Goal: Transaction & Acquisition: Subscribe to service/newsletter

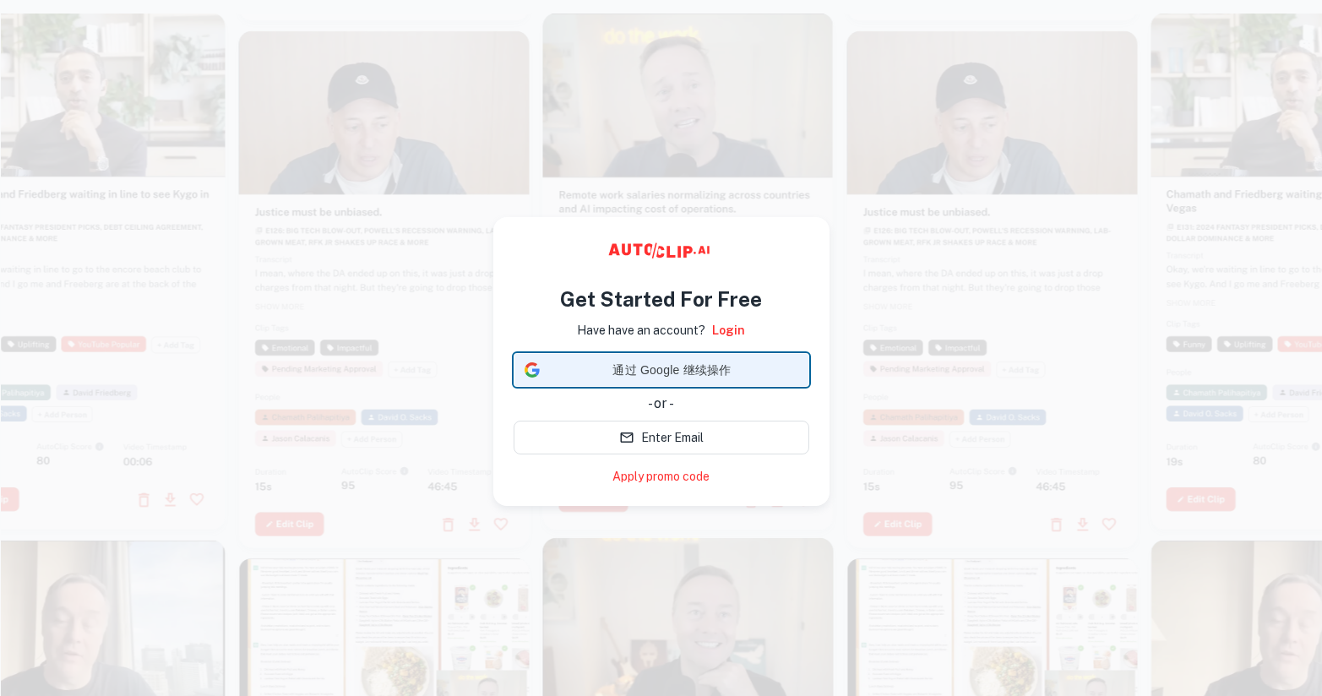
click at [648, 363] on span "通过 Google 继续操作" at bounding box center [672, 370] width 252 height 18
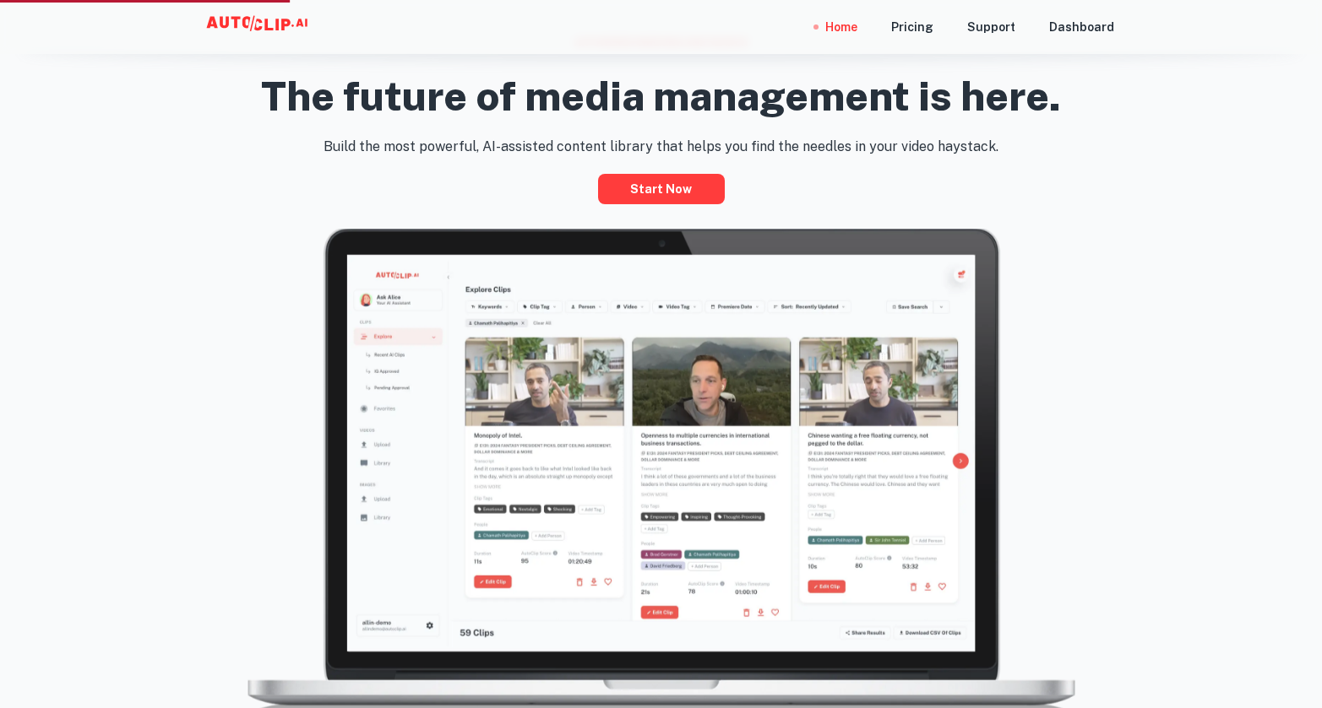
scroll to position [823, 0]
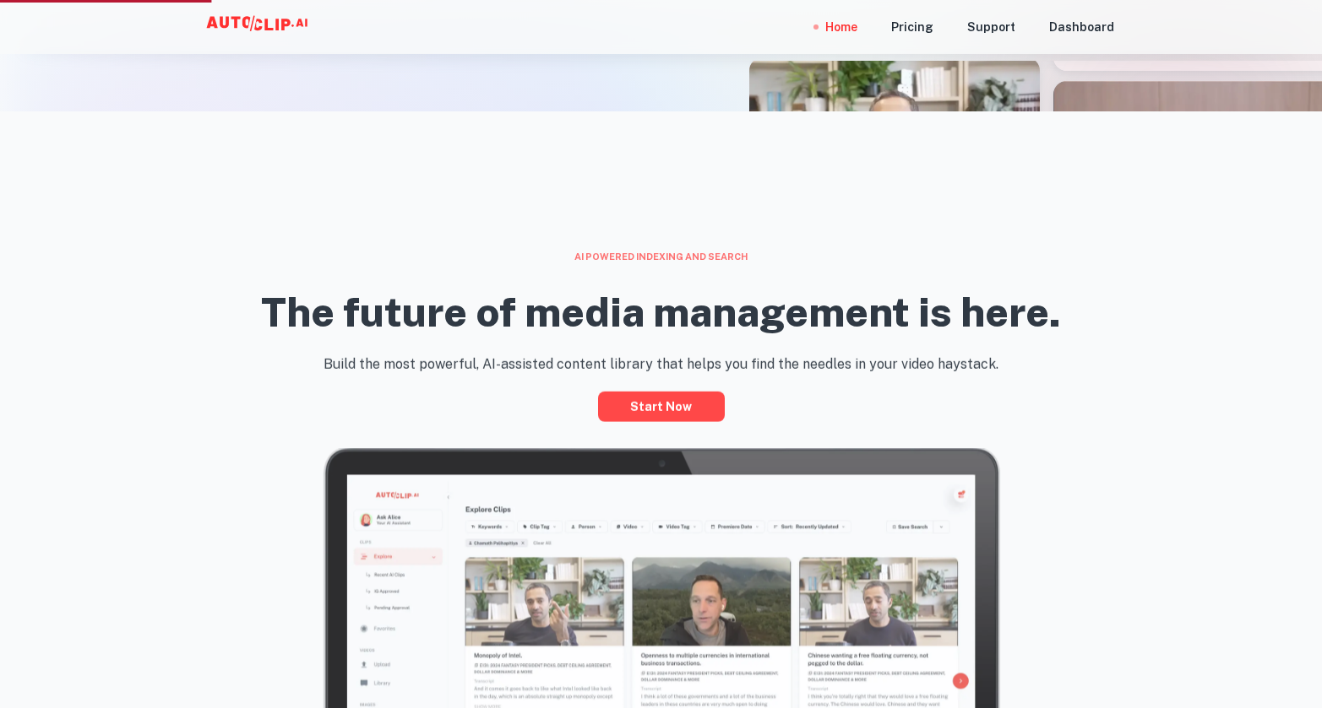
scroll to position [614, 0]
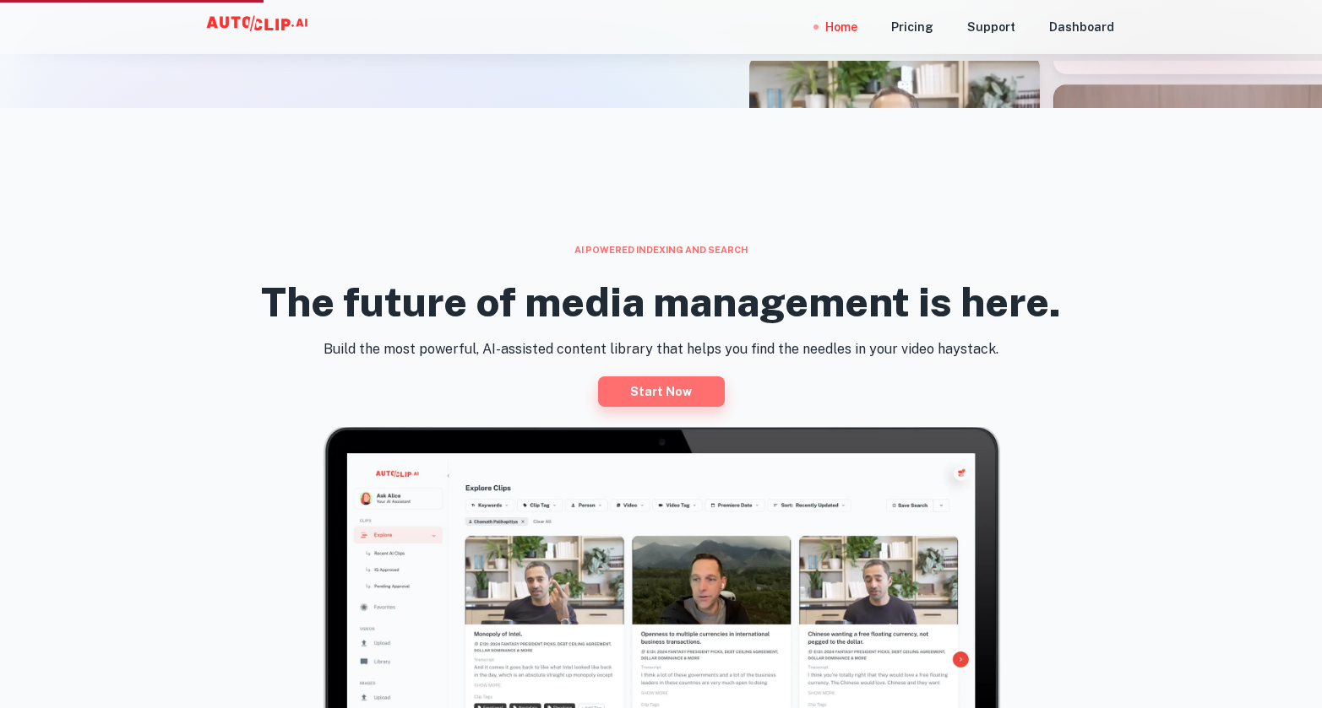
click at [692, 389] on link "Start now" at bounding box center [661, 392] width 127 height 30
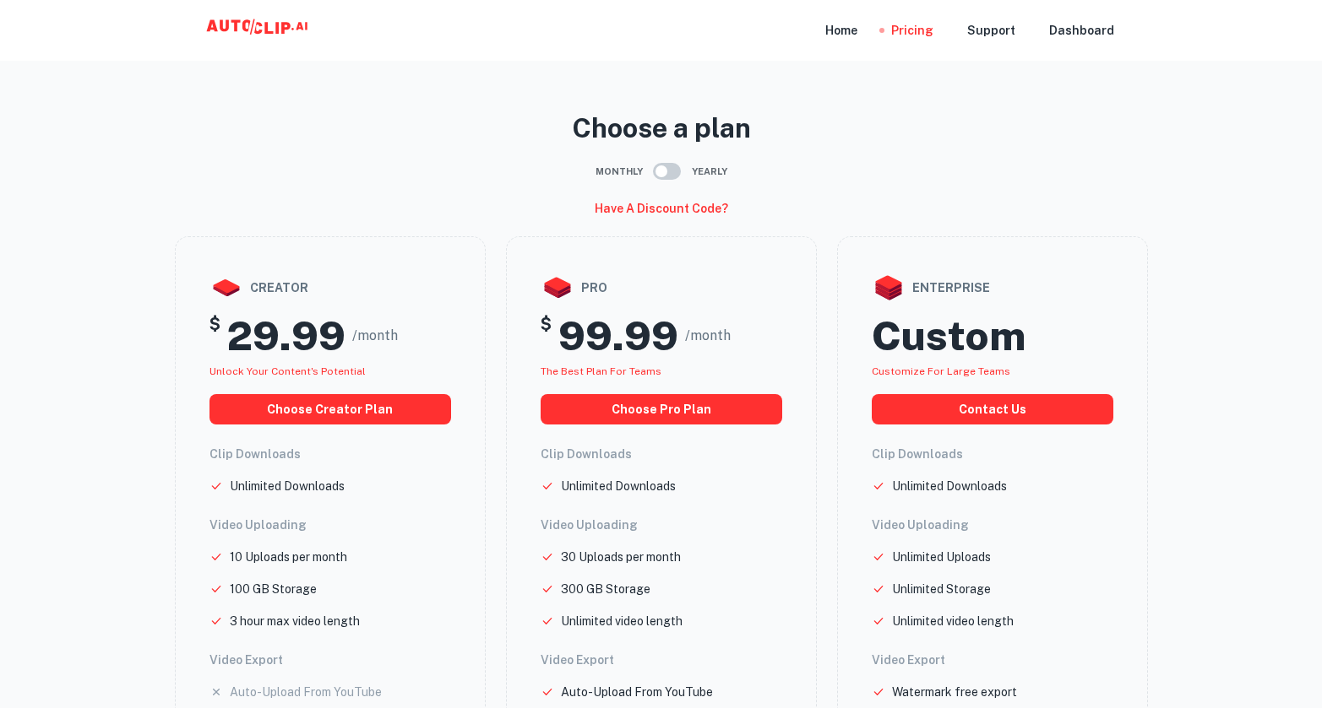
click at [254, 35] on icon at bounding box center [259, 31] width 169 height 34
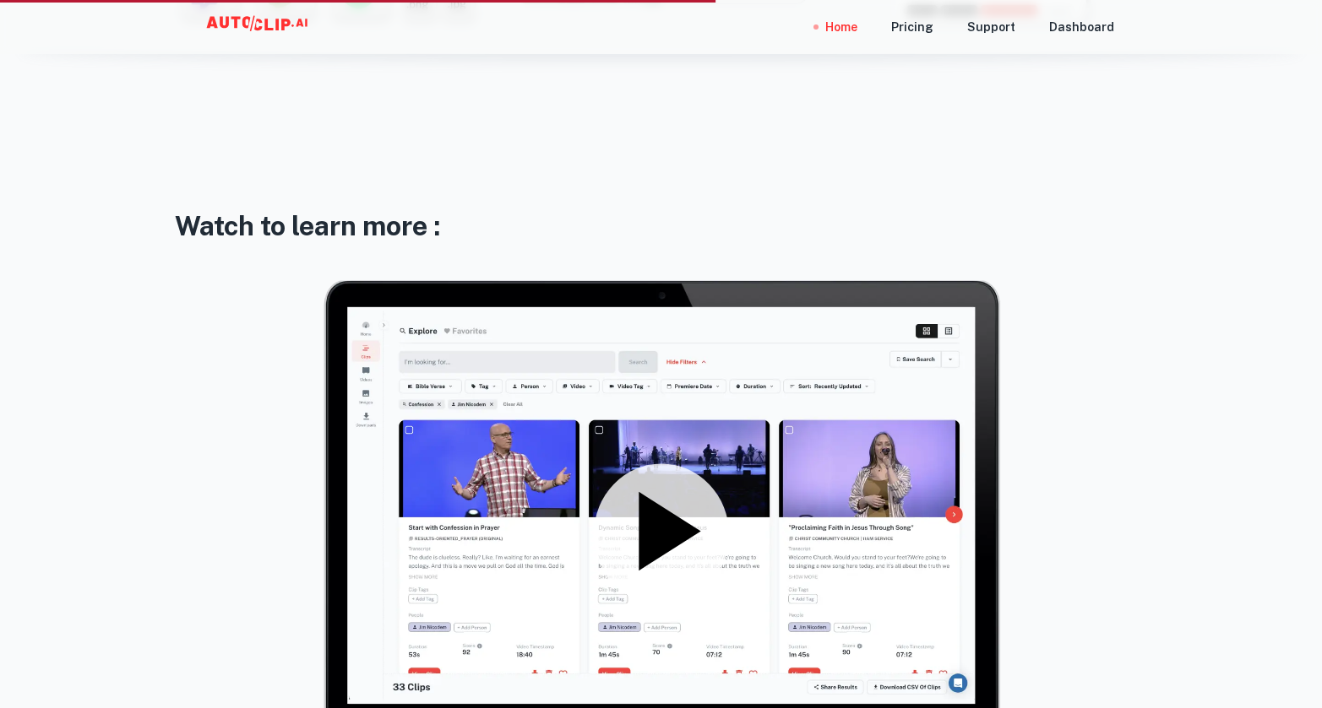
scroll to position [2121, 0]
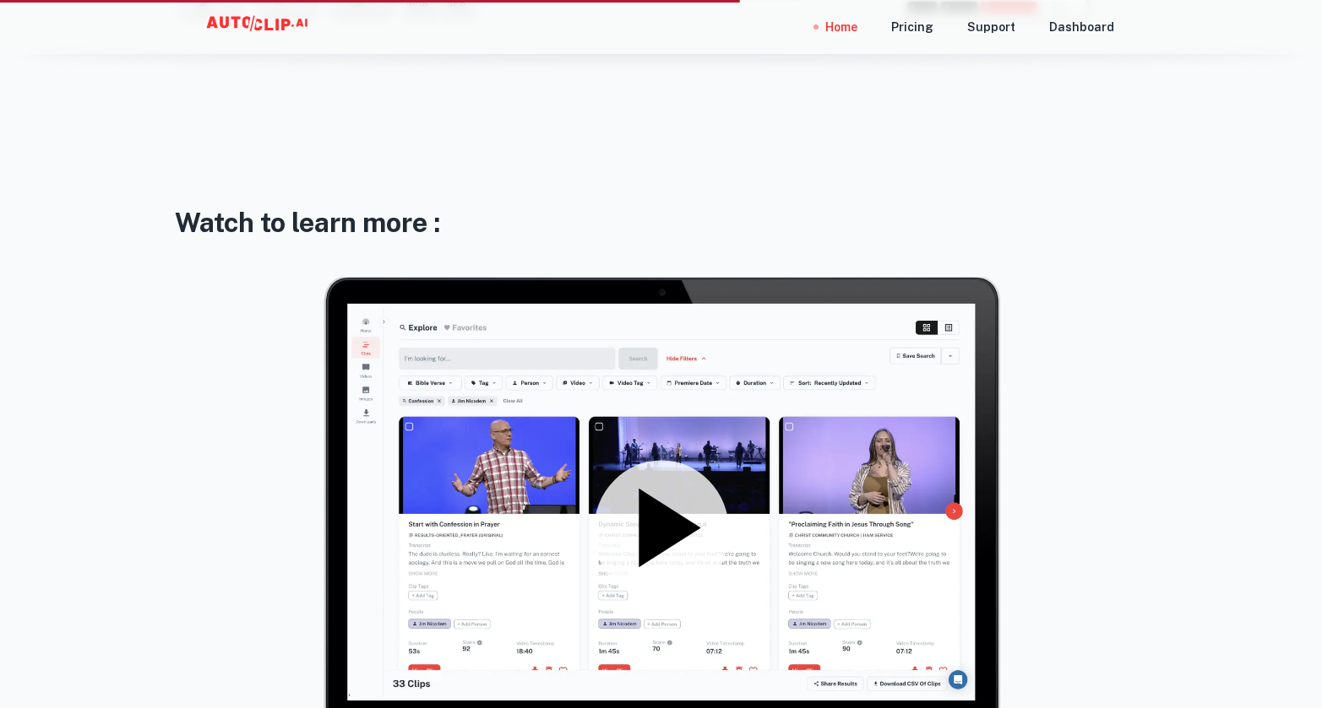
click at [665, 497] on icon at bounding box center [661, 528] width 135 height 135
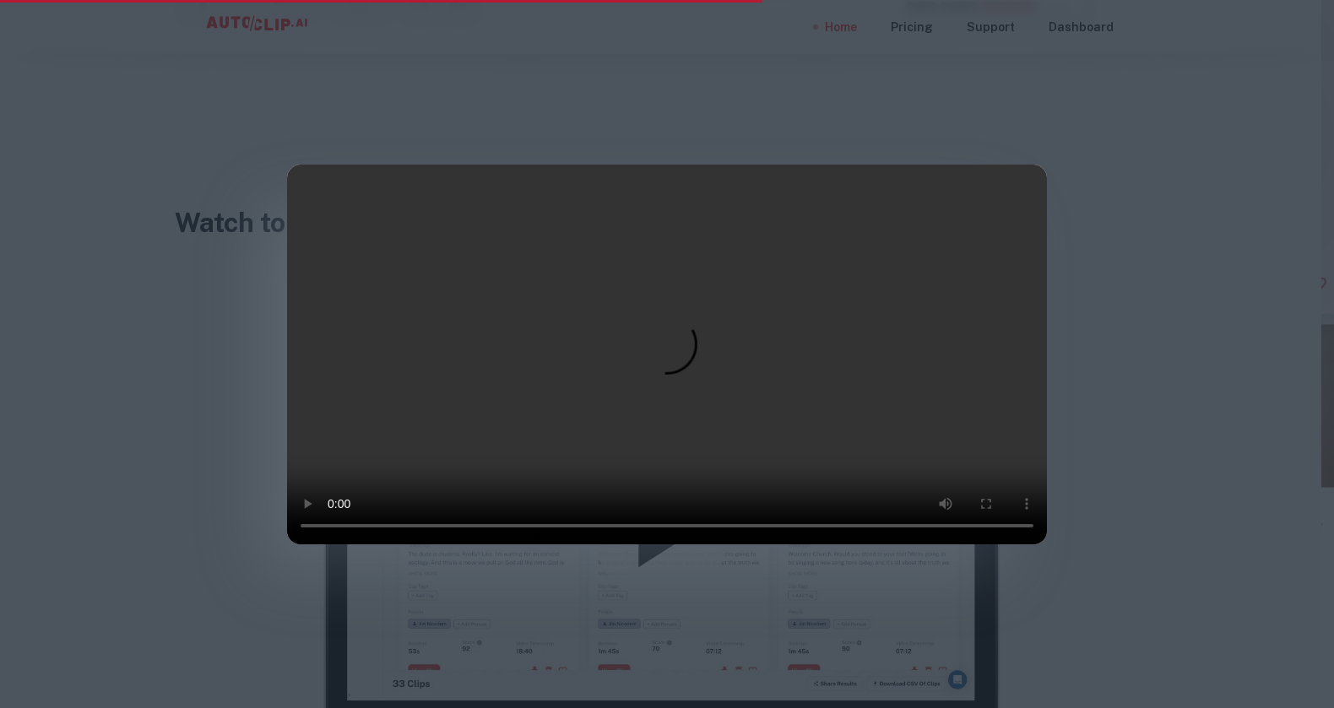
click at [202, 491] on div at bounding box center [667, 354] width 1334 height 708
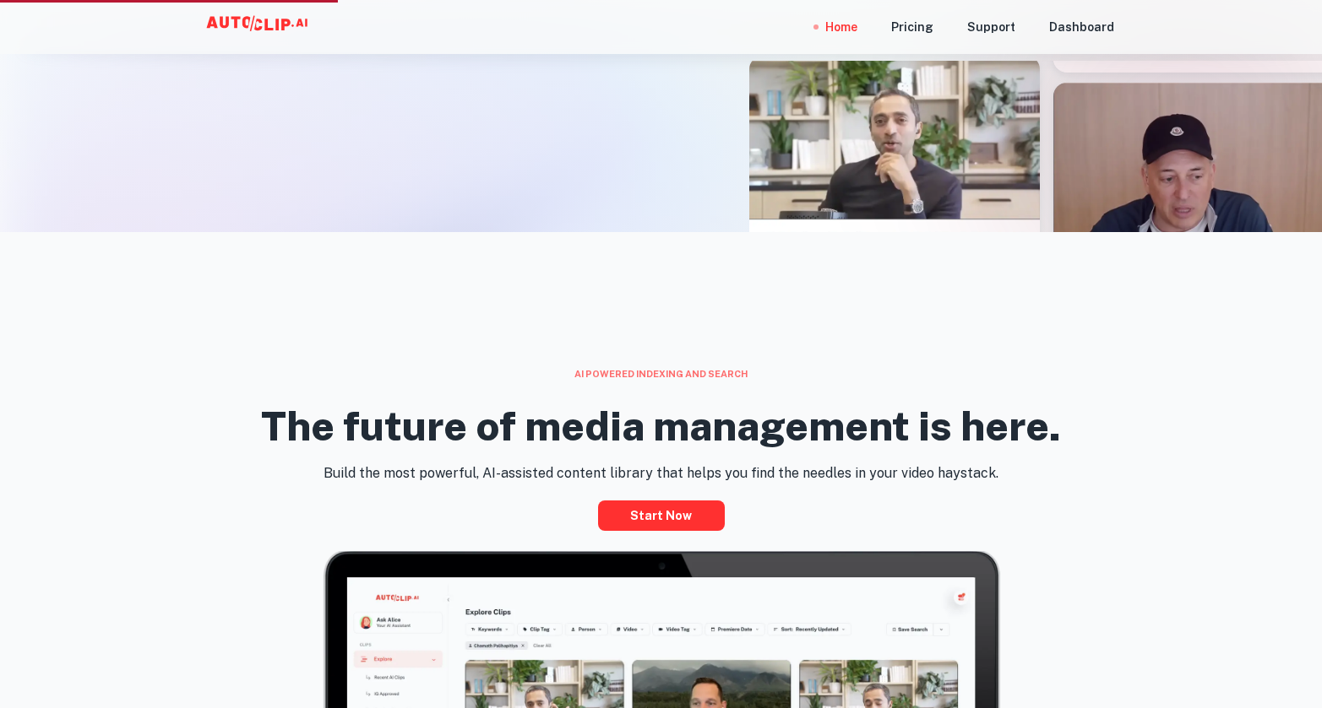
scroll to position [412, 0]
